Goal: Task Accomplishment & Management: Manage account settings

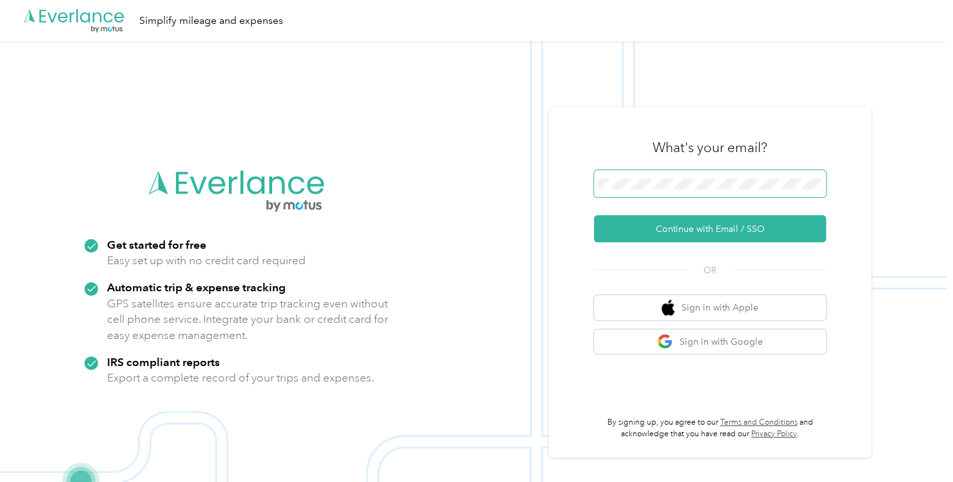
click at [637, 176] on span at bounding box center [710, 183] width 232 height 27
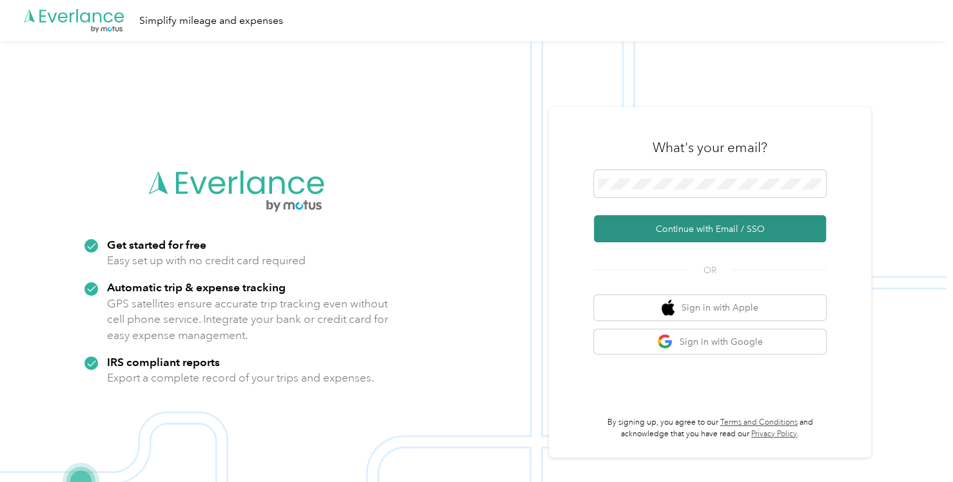
click at [678, 223] on button "Continue with Email / SSO" at bounding box center [710, 228] width 232 height 27
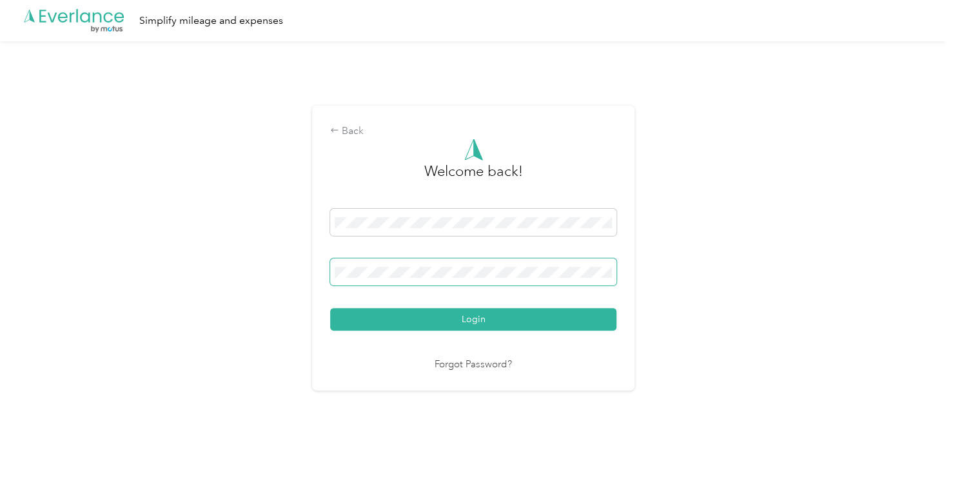
click at [330, 308] on button "Login" at bounding box center [473, 319] width 286 height 23
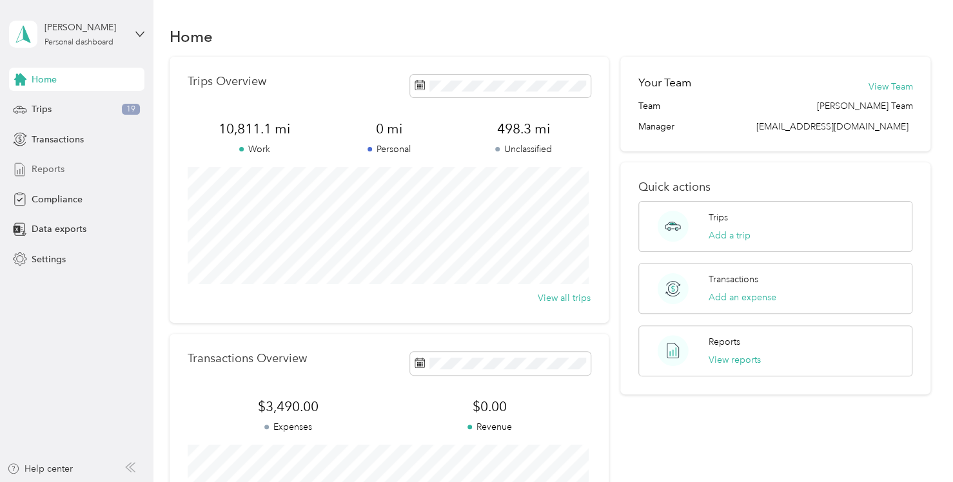
click at [102, 169] on div "Reports" at bounding box center [76, 169] width 135 height 23
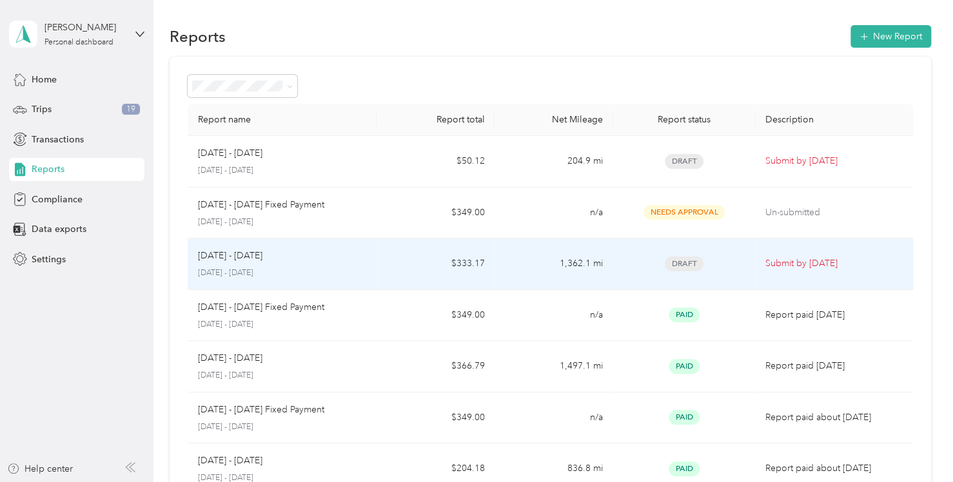
click at [338, 265] on div "[DATE] - [DATE] [DATE] - [DATE]" at bounding box center [282, 264] width 168 height 30
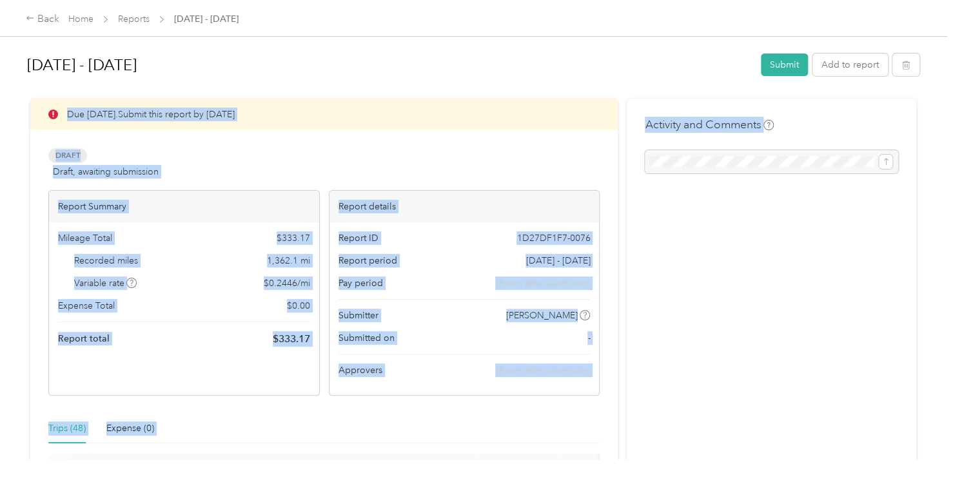
drag, startPoint x: 804, startPoint y: 210, endPoint x: 444, endPoint y: 99, distance: 376.4
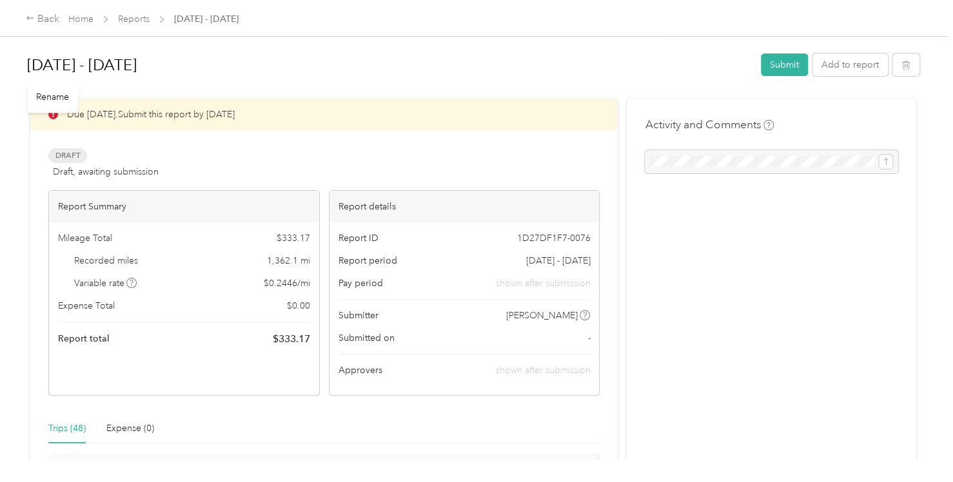
drag, startPoint x: 444, startPoint y: 99, endPoint x: 356, endPoint y: 72, distance: 92.4
click at [356, 72] on h1 "[DATE] - [DATE]" at bounding box center [389, 65] width 725 height 31
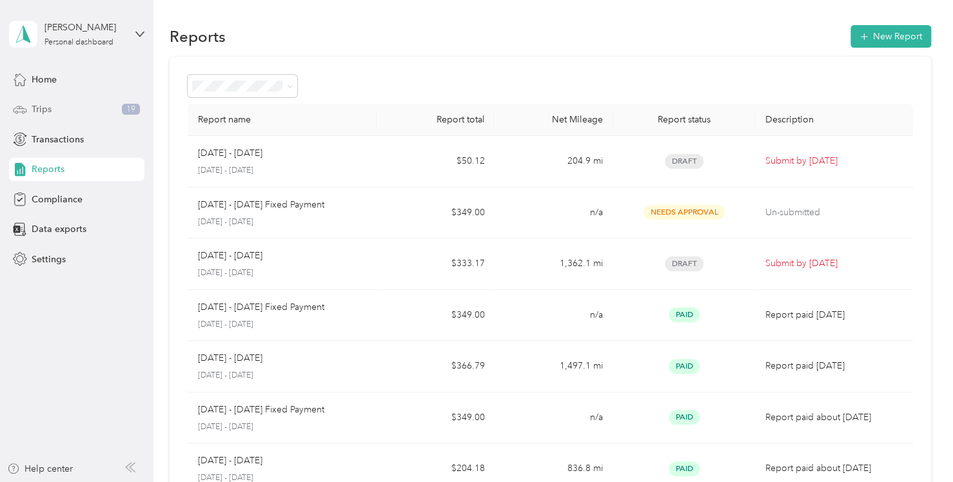
click at [95, 115] on div "Trips 19" at bounding box center [76, 109] width 135 height 23
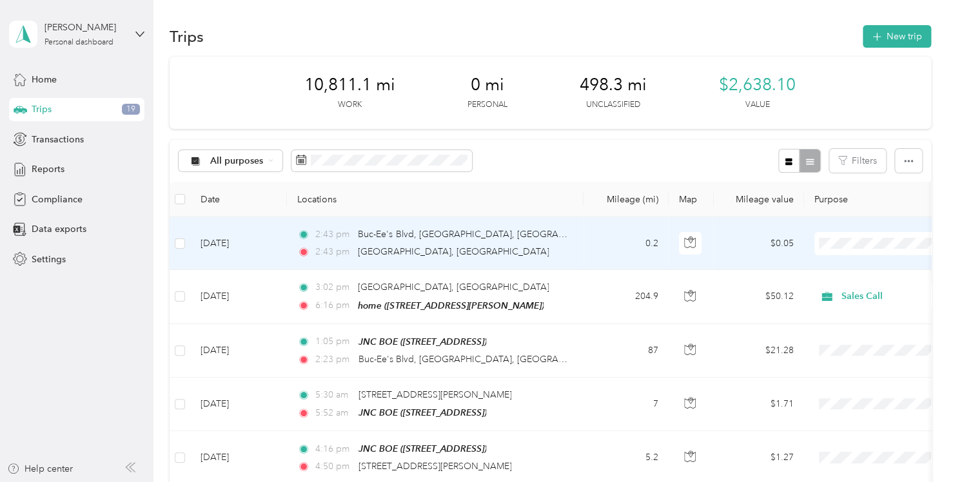
click at [846, 264] on span "Sales Call" at bounding box center [883, 267] width 119 height 14
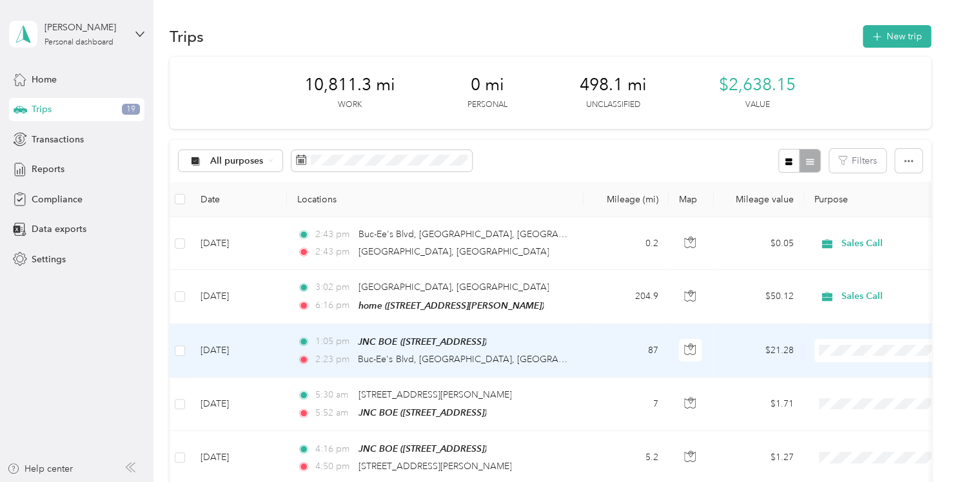
click at [832, 369] on span "Sales Call" at bounding box center [883, 373] width 119 height 14
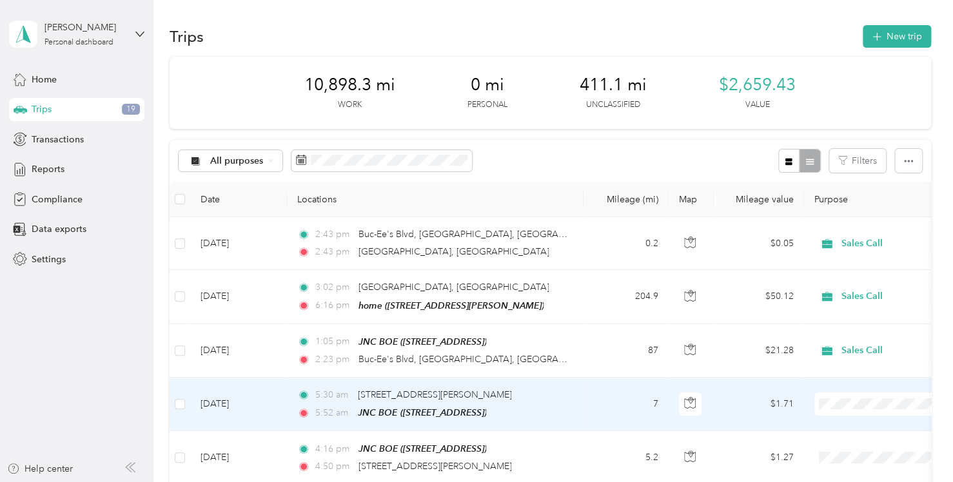
click at [839, 422] on span "Sales Call" at bounding box center [883, 421] width 119 height 14
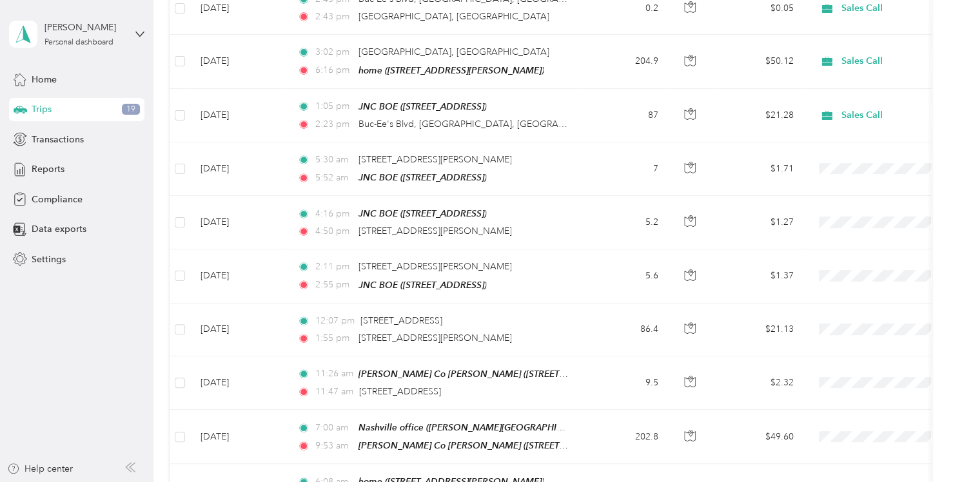
scroll to position [288, 0]
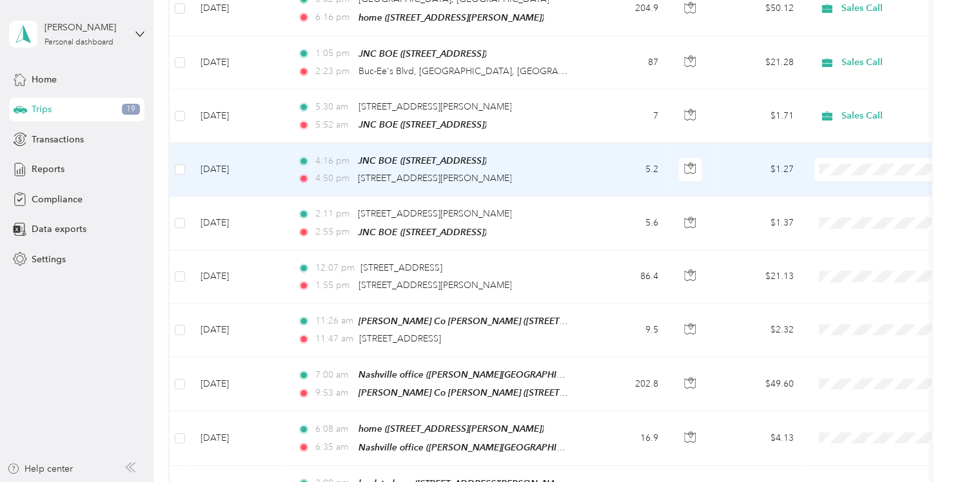
click at [842, 160] on span at bounding box center [894, 169] width 160 height 23
click at [829, 187] on span "Sales Call" at bounding box center [883, 191] width 119 height 14
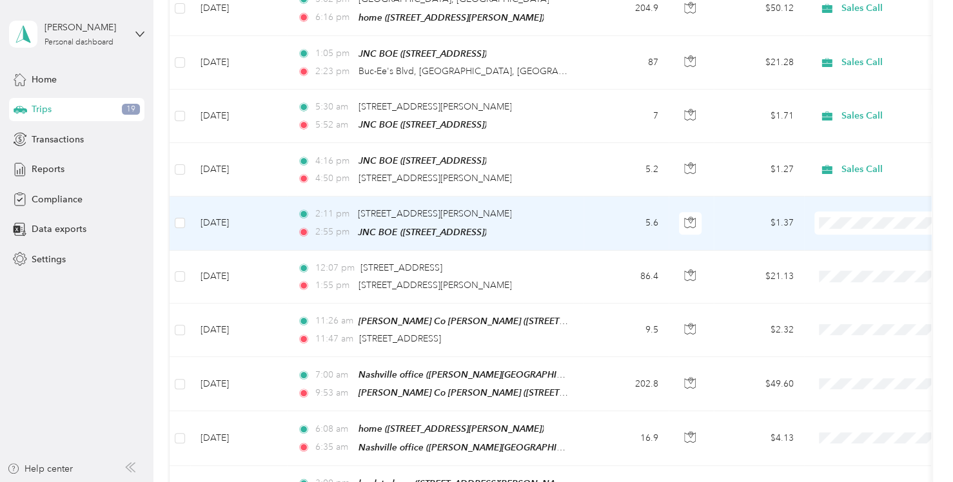
click at [831, 213] on span at bounding box center [894, 222] width 160 height 23
click at [835, 243] on span "Sales Call" at bounding box center [883, 244] width 119 height 14
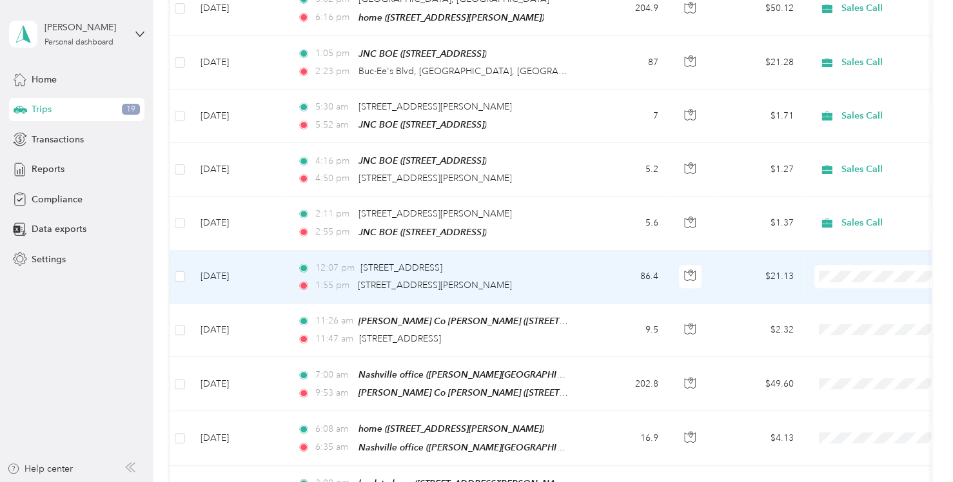
click at [824, 297] on li "Sales Call" at bounding box center [873, 296] width 160 height 23
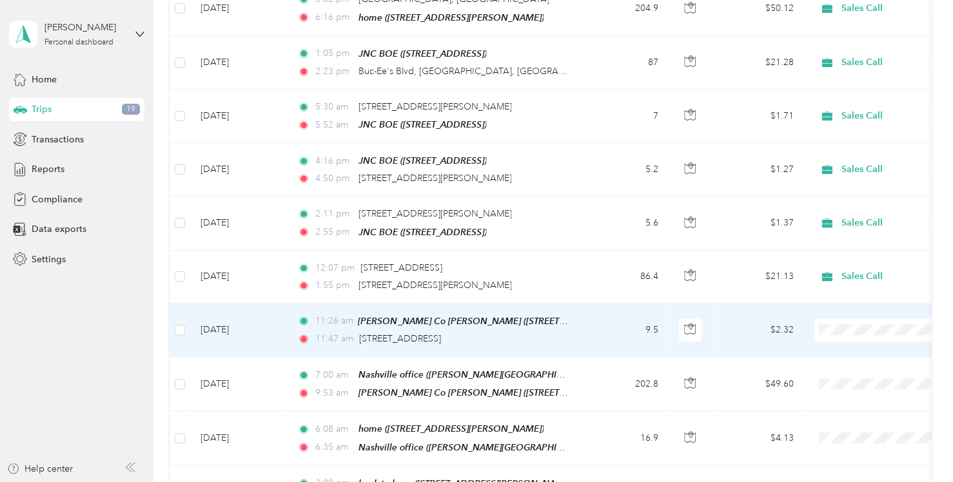
click at [826, 318] on span at bounding box center [894, 329] width 160 height 23
click at [851, 322] on span at bounding box center [894, 329] width 160 height 23
drag, startPoint x: 828, startPoint y: 318, endPoint x: 890, endPoint y: 339, distance: 64.6
click at [890, 339] on td at bounding box center [894, 331] width 180 height 54
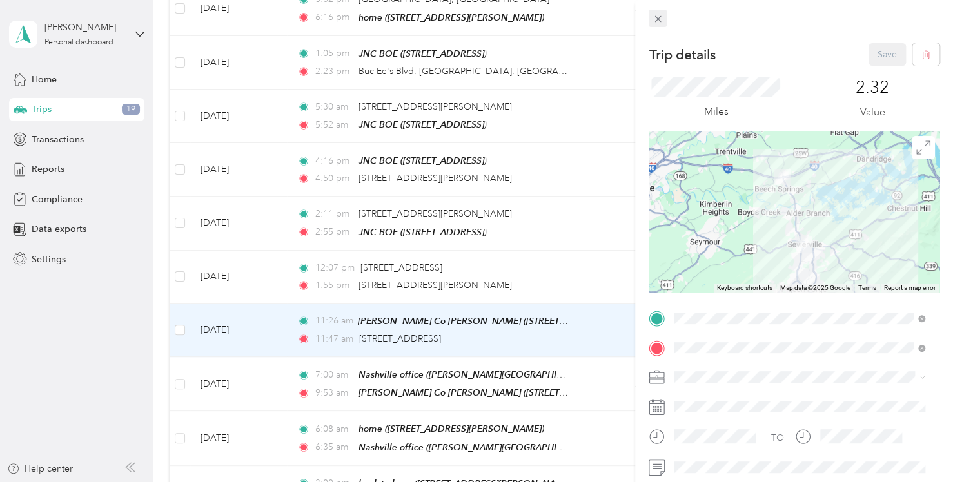
click at [655, 18] on icon at bounding box center [657, 19] width 11 height 11
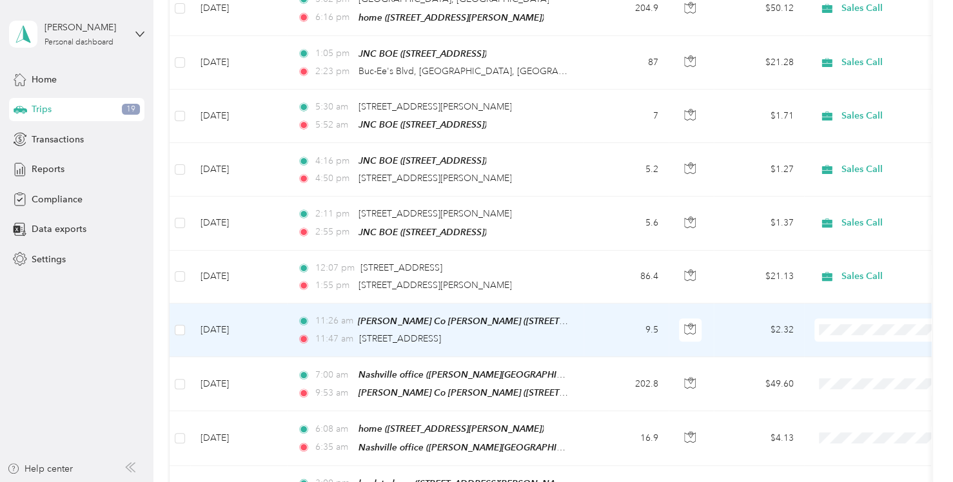
click at [829, 347] on span "Sales Call" at bounding box center [883, 347] width 119 height 14
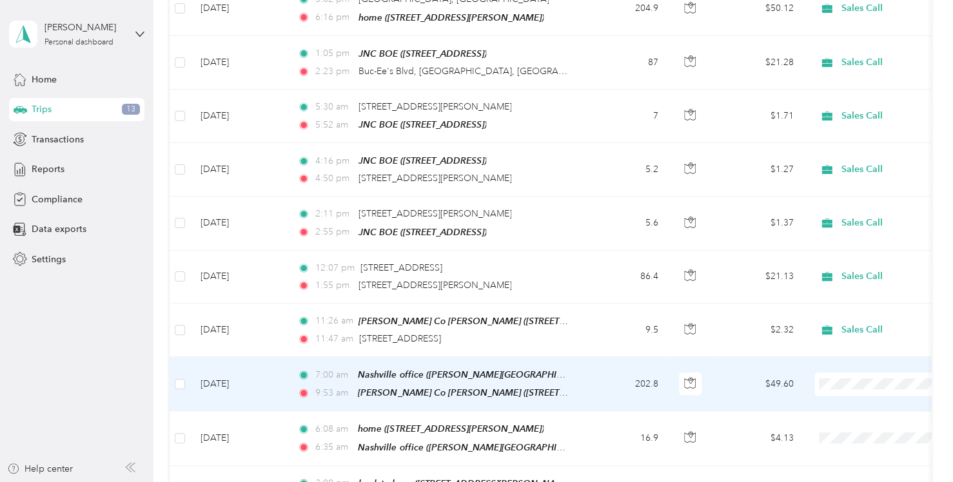
click at [818, 398] on span "Sales Call" at bounding box center [873, 402] width 142 height 14
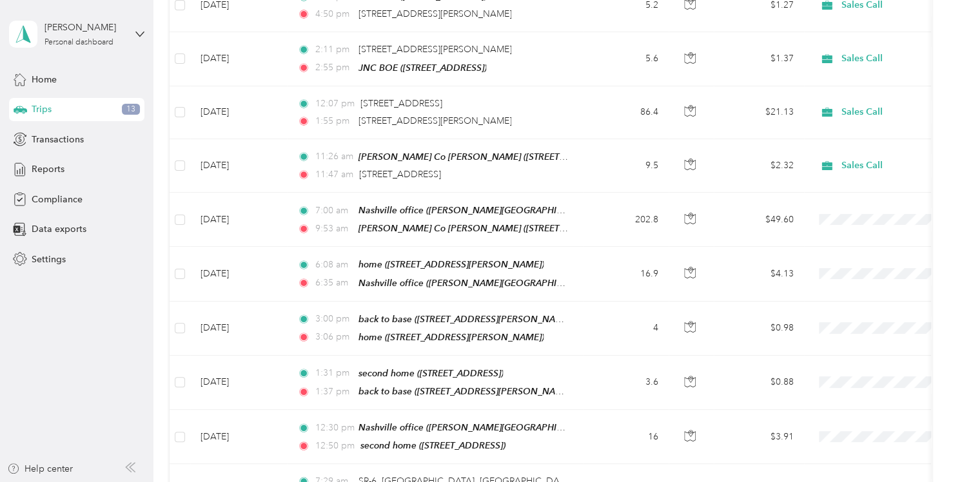
scroll to position [554, 0]
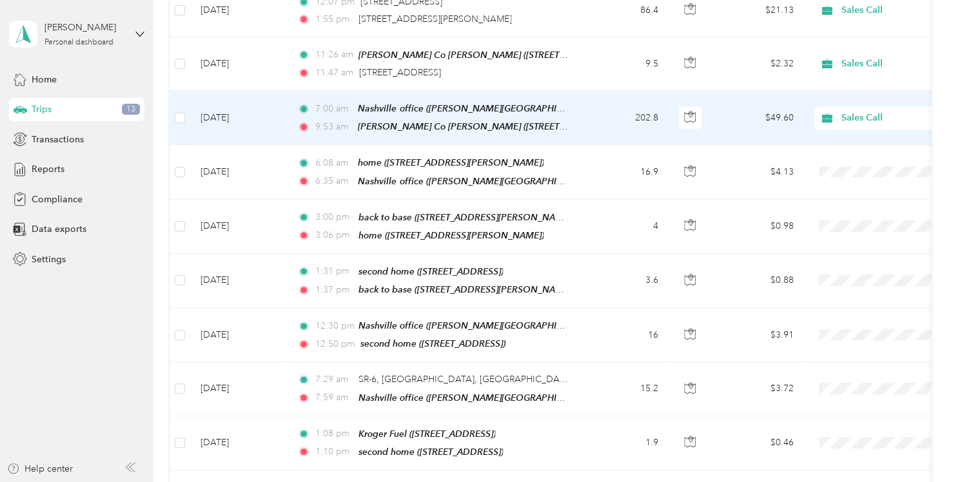
click at [848, 113] on span "Sales Call" at bounding box center [900, 118] width 118 height 14
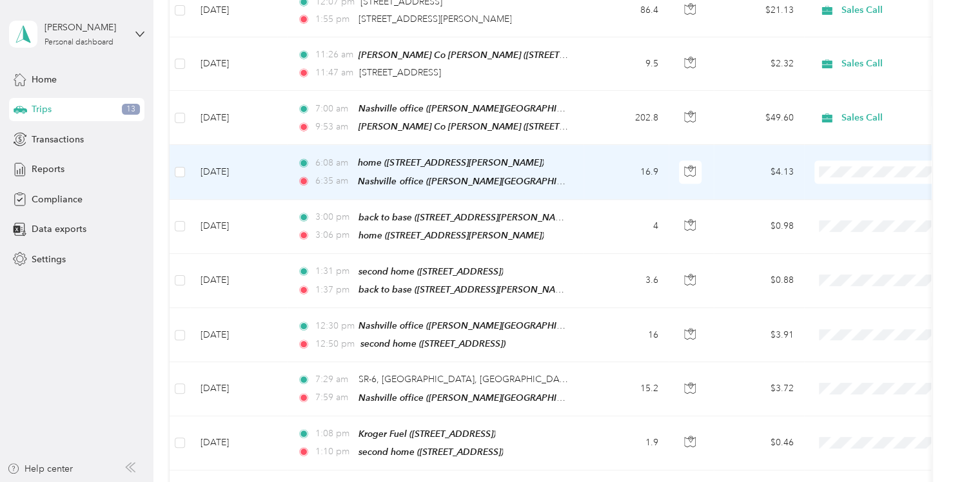
click at [825, 177] on td at bounding box center [894, 172] width 180 height 54
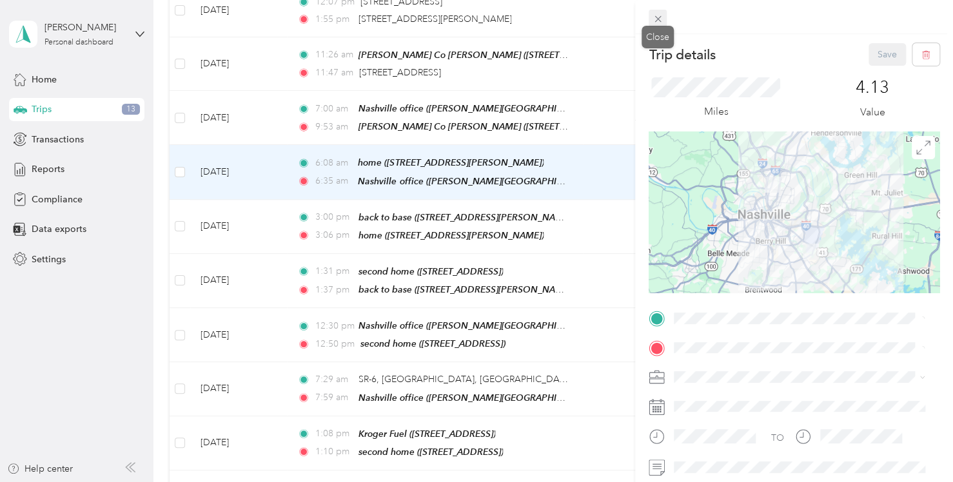
click at [655, 17] on icon at bounding box center [657, 19] width 11 height 11
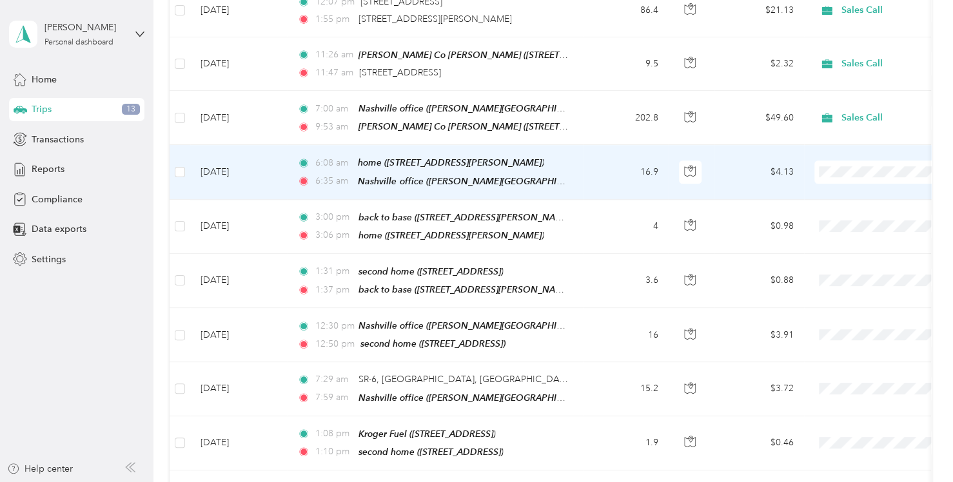
click at [835, 161] on span at bounding box center [894, 172] width 160 height 23
click at [843, 180] on li "Sales Call" at bounding box center [873, 185] width 160 height 23
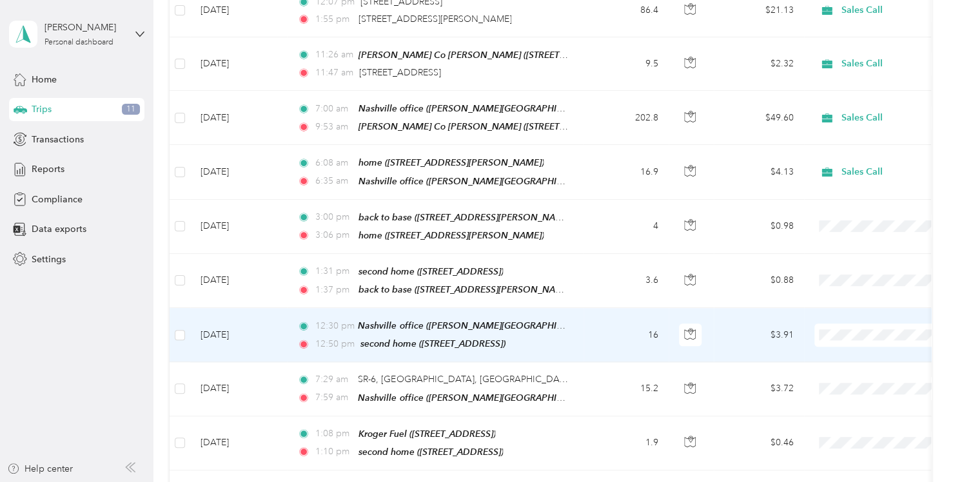
click at [843, 324] on span at bounding box center [894, 335] width 160 height 23
click at [828, 339] on li "Sales Call" at bounding box center [873, 347] width 160 height 23
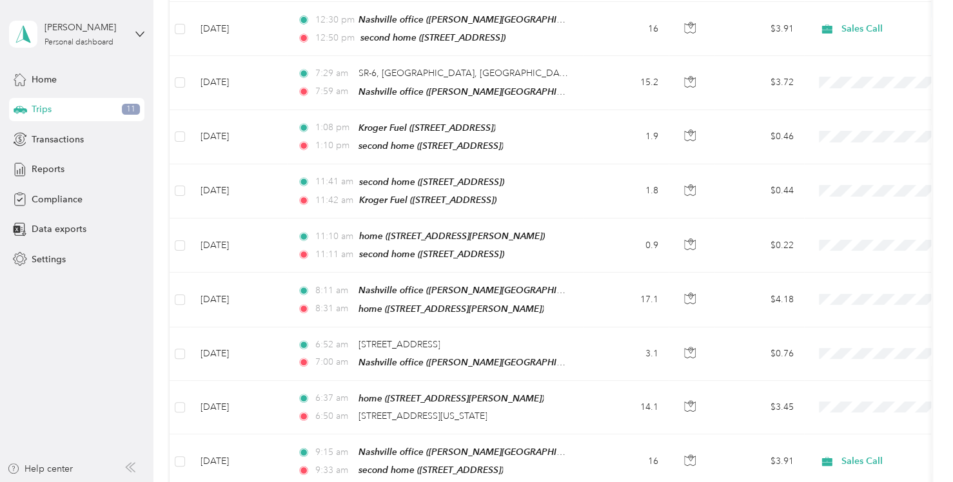
scroll to position [863, 0]
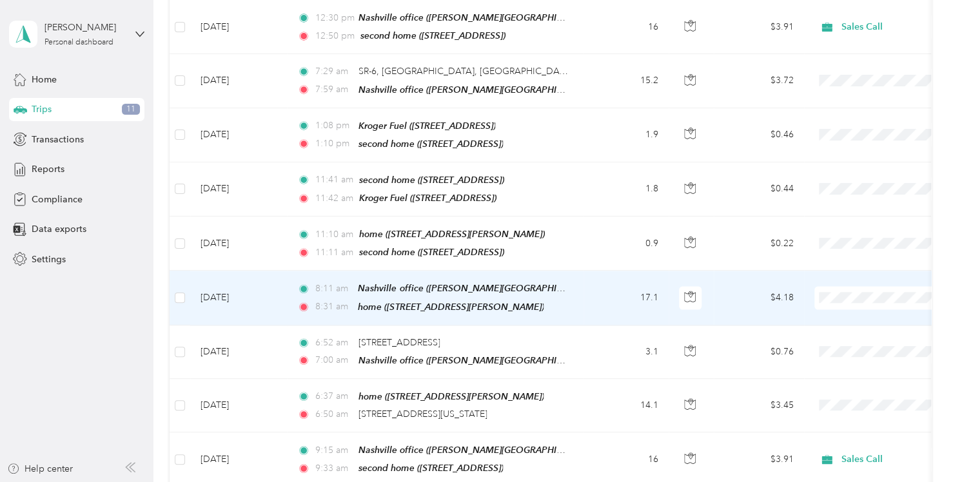
click at [837, 298] on span "Sales Call" at bounding box center [883, 298] width 119 height 14
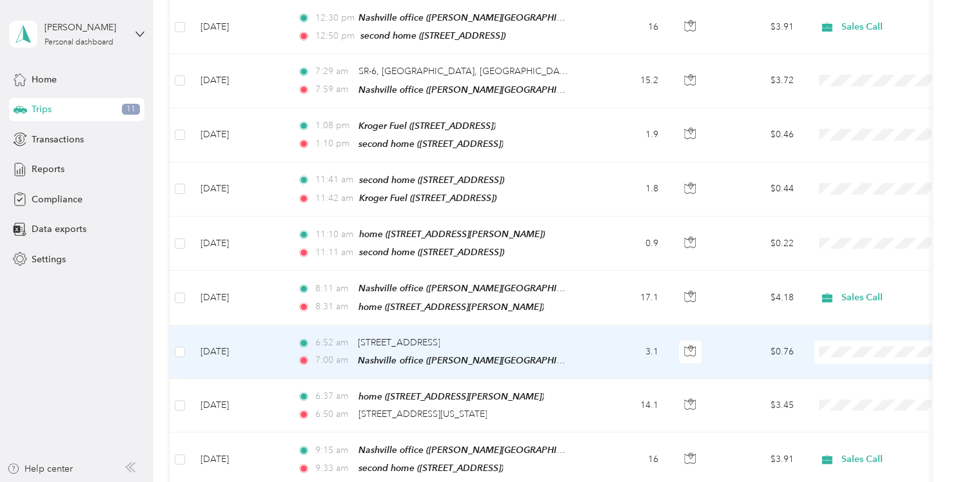
click at [828, 340] on span at bounding box center [894, 351] width 160 height 23
click at [830, 348] on li "Sales Call" at bounding box center [873, 353] width 160 height 23
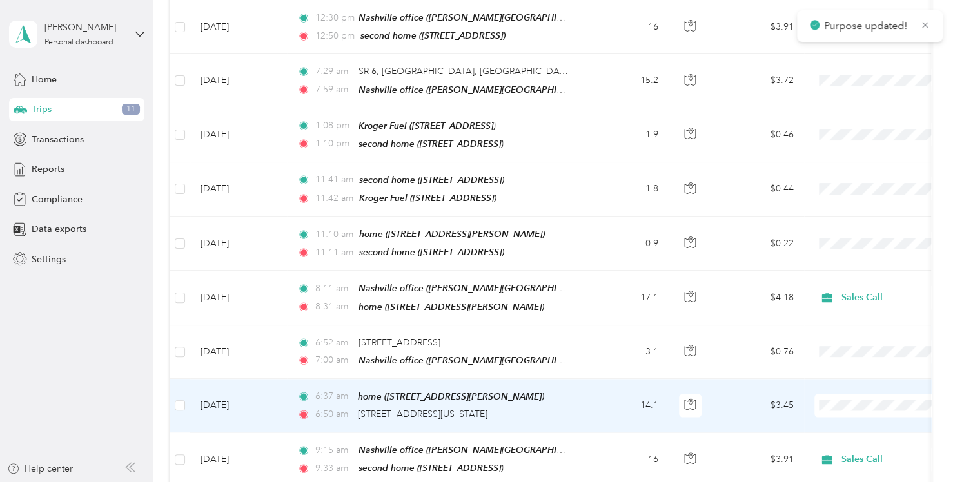
click at [832, 394] on span at bounding box center [894, 405] width 160 height 23
click at [848, 394] on span at bounding box center [894, 405] width 160 height 23
click at [837, 404] on span "Sales Call" at bounding box center [883, 407] width 119 height 14
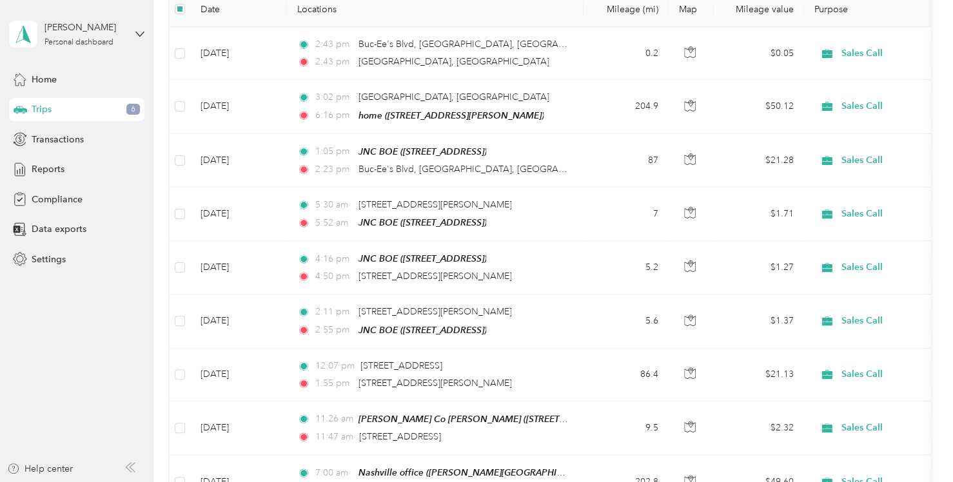
scroll to position [0, 0]
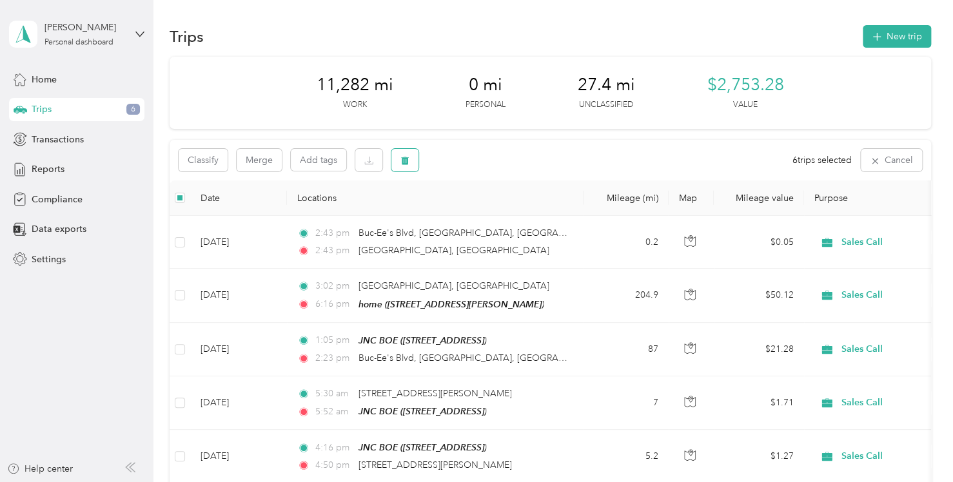
click at [409, 159] on icon "button" at bounding box center [404, 160] width 9 height 9
click at [498, 213] on button "Yes" at bounding box center [500, 214] width 25 height 21
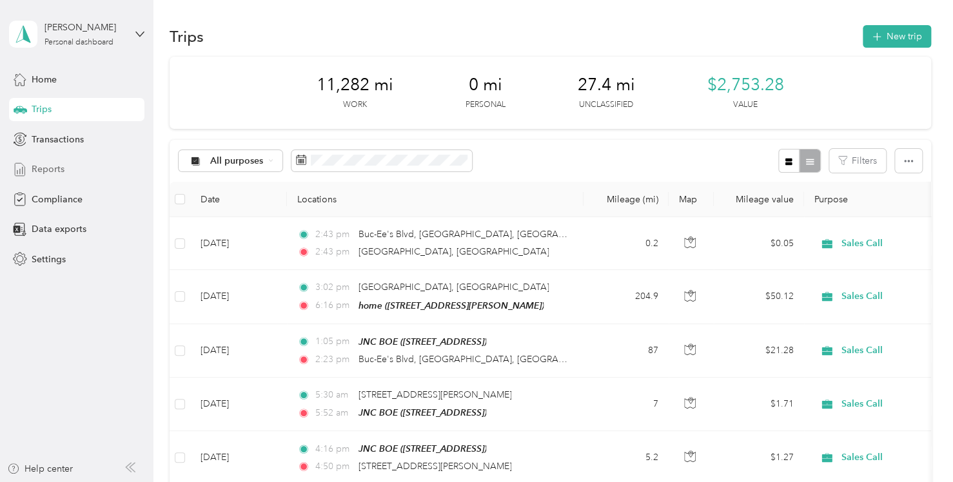
click at [62, 168] on span "Reports" at bounding box center [48, 169] width 33 height 14
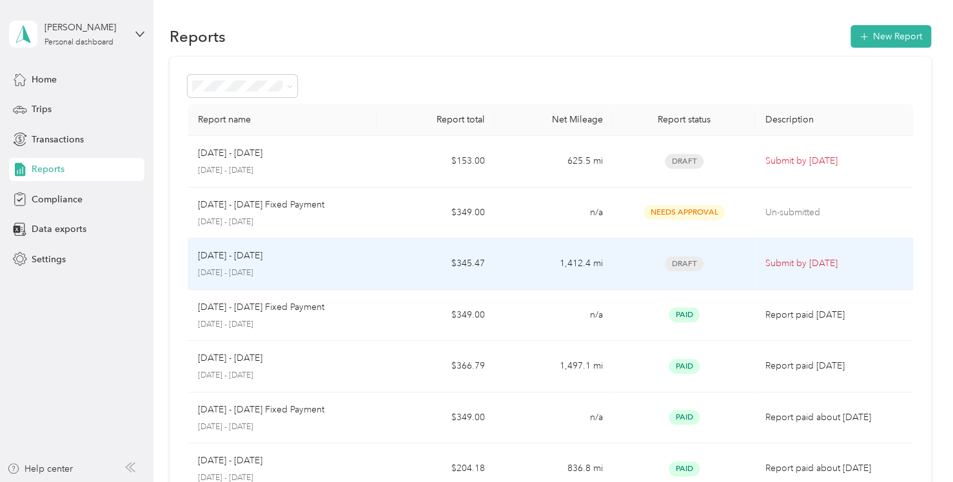
click at [318, 253] on div "[DATE] - [DATE]" at bounding box center [282, 256] width 168 height 14
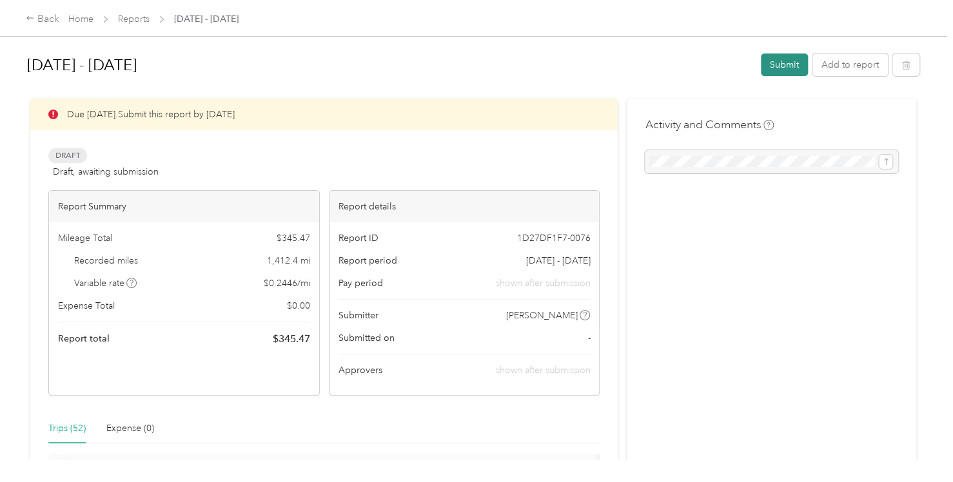
click at [779, 61] on button "Submit" at bounding box center [784, 65] width 47 height 23
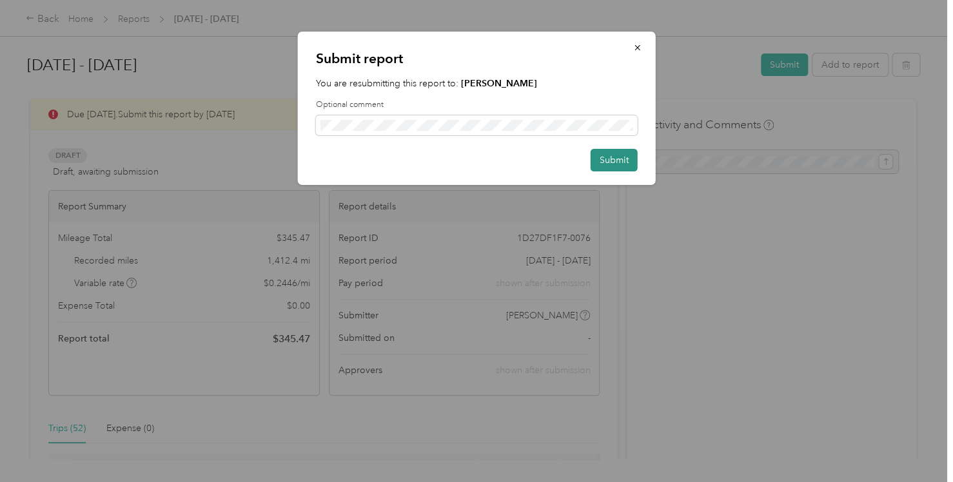
click at [607, 159] on button "Submit" at bounding box center [613, 160] width 47 height 23
